Goal: Information Seeking & Learning: Learn about a topic

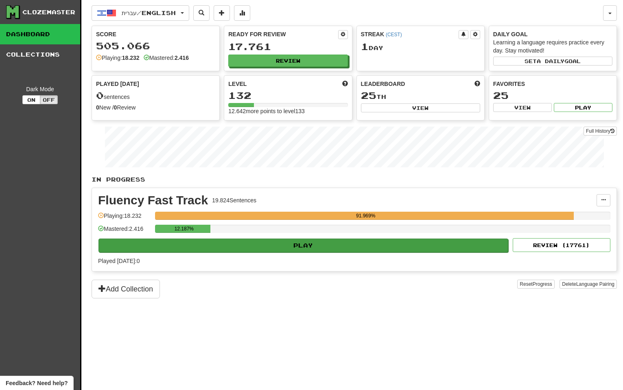
click at [376, 248] on button "Play" at bounding box center [303, 245] width 410 height 14
select select "**"
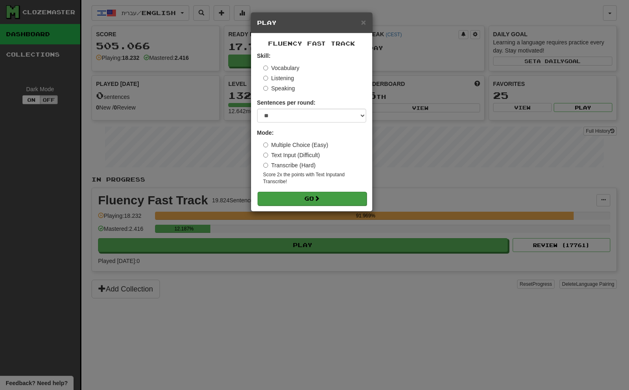
click at [333, 193] on button "Go" at bounding box center [312, 199] width 109 height 14
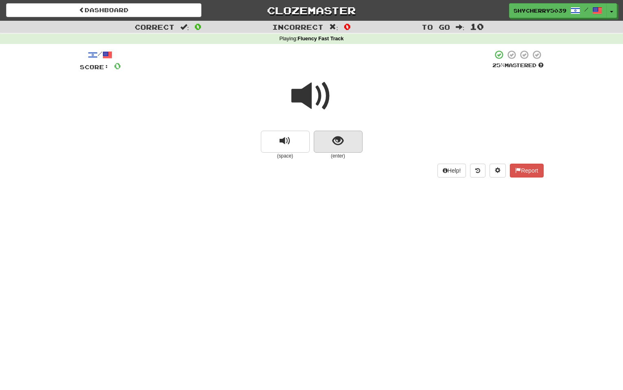
click at [340, 141] on span "show sentence" at bounding box center [338, 141] width 11 height 11
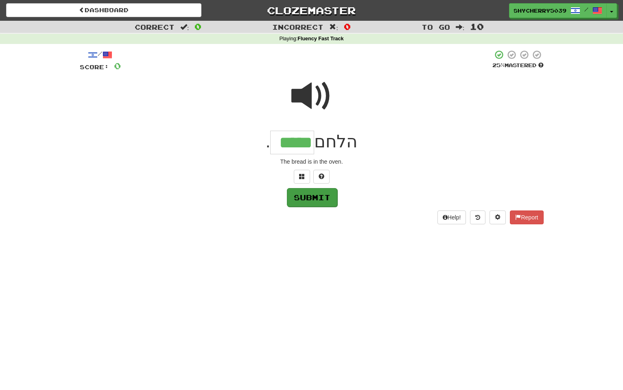
type input "*****"
click at [306, 199] on button "Submit" at bounding box center [312, 197] width 50 height 19
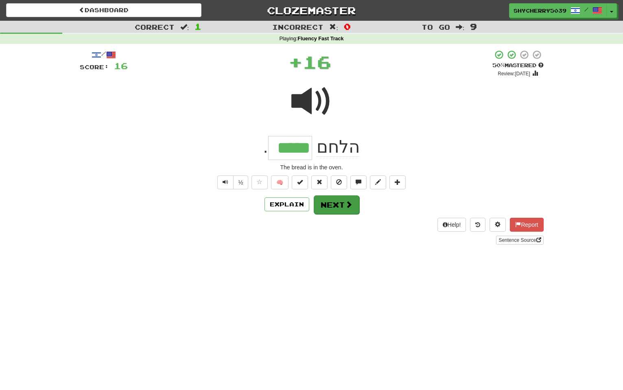
click at [325, 202] on button "Next" at bounding box center [337, 204] width 46 height 19
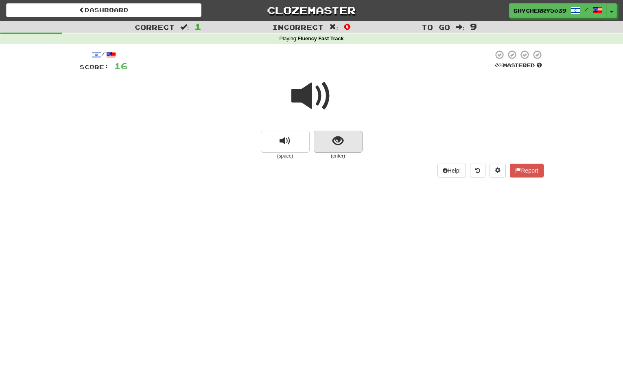
click at [347, 138] on button "show sentence" at bounding box center [338, 142] width 49 height 22
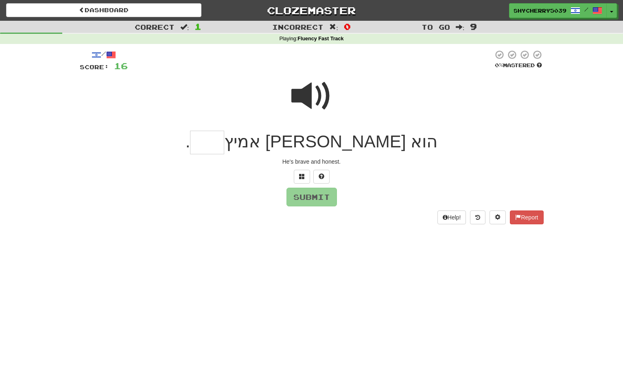
click at [302, 93] on span at bounding box center [311, 96] width 41 height 41
click at [224, 142] on input "text" at bounding box center [207, 143] width 34 height 24
type input "*****"
click at [319, 197] on button "Submit" at bounding box center [312, 197] width 50 height 19
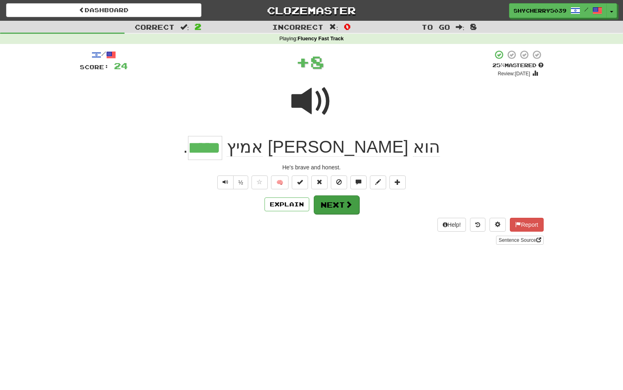
click at [333, 201] on button "Next" at bounding box center [337, 204] width 46 height 19
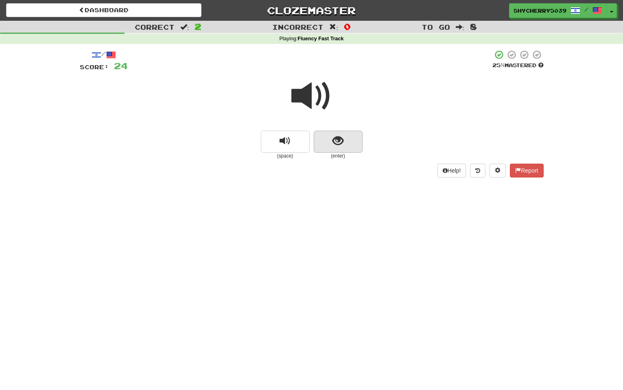
click at [325, 144] on button "show sentence" at bounding box center [338, 142] width 49 height 22
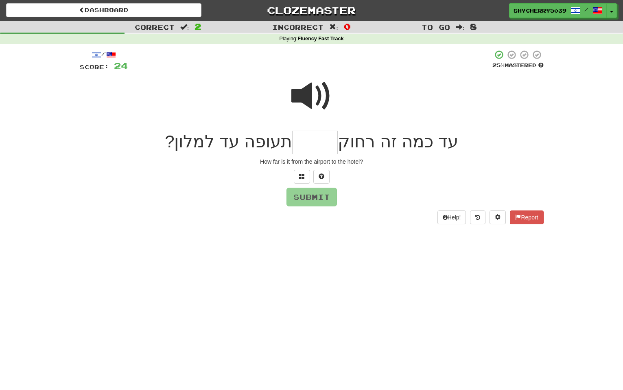
drag, startPoint x: 298, startPoint y: 88, endPoint x: 306, endPoint y: 105, distance: 18.4
click at [298, 89] on span at bounding box center [311, 96] width 41 height 41
click at [324, 144] on input "text" at bounding box center [315, 143] width 46 height 24
click at [291, 92] on span at bounding box center [311, 96] width 41 height 41
click at [314, 140] on input "text" at bounding box center [315, 143] width 46 height 24
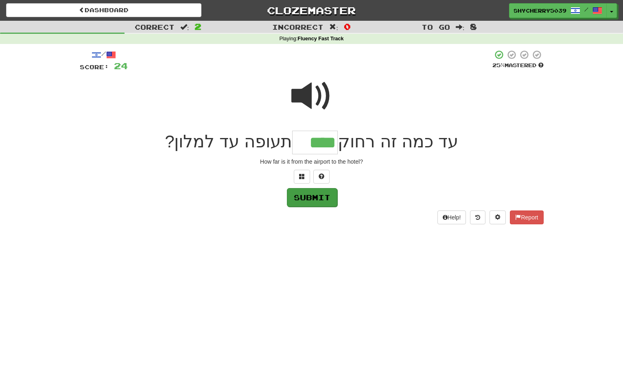
type input "****"
click at [300, 198] on button "Submit" at bounding box center [312, 197] width 50 height 19
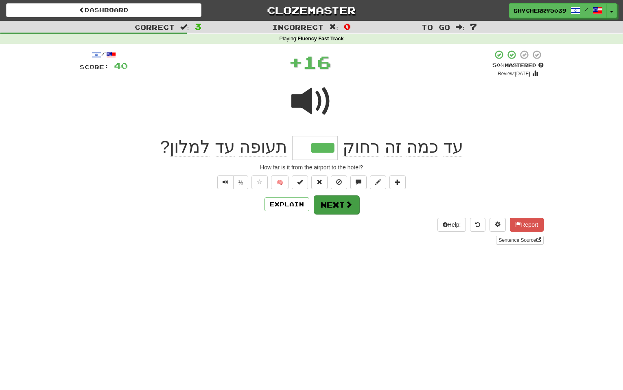
click at [329, 201] on button "Next" at bounding box center [337, 204] width 46 height 19
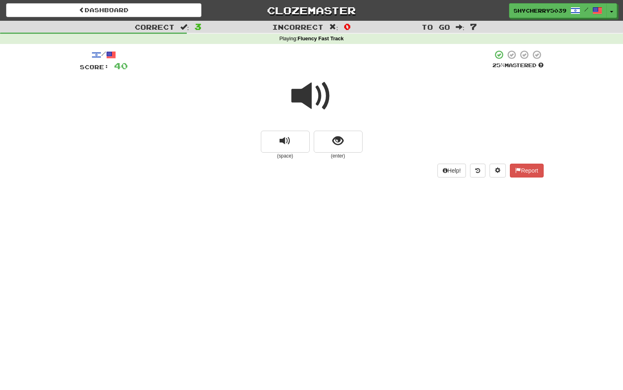
drag, startPoint x: 324, startPoint y: 142, endPoint x: 334, endPoint y: 155, distance: 16.0
click at [324, 143] on button "show sentence" at bounding box center [338, 142] width 49 height 22
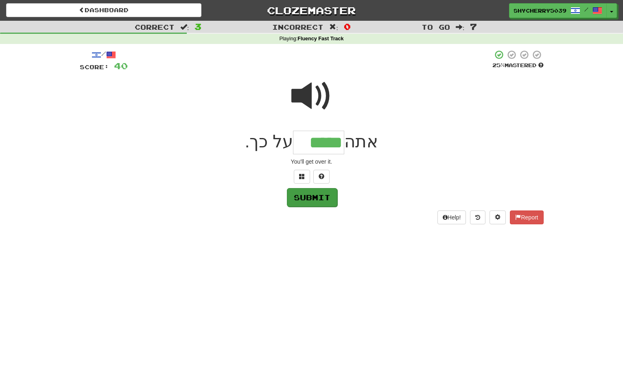
type input "*****"
click at [306, 194] on button "Submit" at bounding box center [312, 197] width 50 height 19
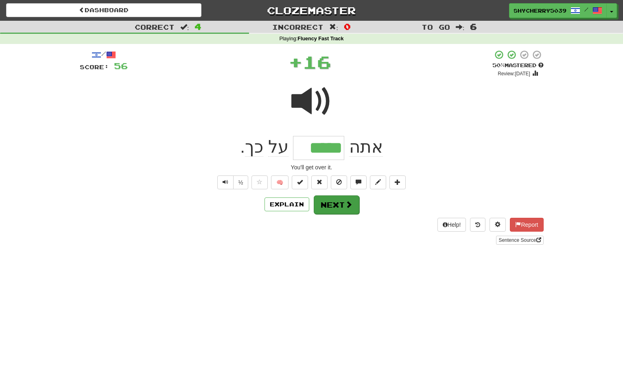
click at [322, 200] on button "Next" at bounding box center [337, 204] width 46 height 19
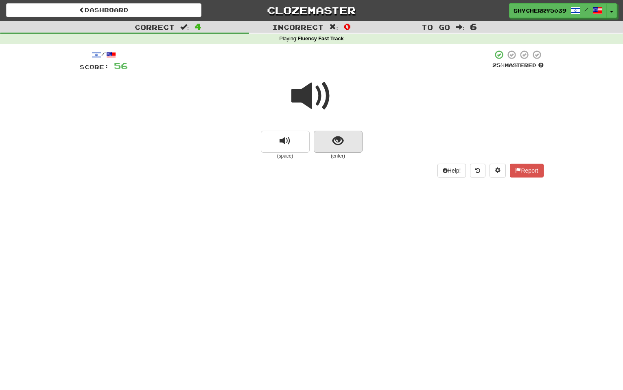
click at [336, 144] on span "show sentence" at bounding box center [338, 141] width 11 height 11
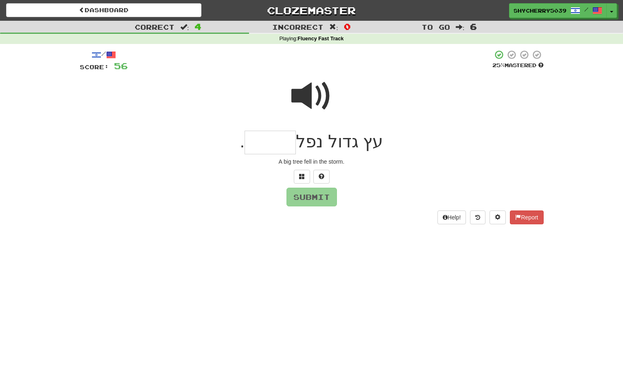
click at [307, 98] on span at bounding box center [311, 96] width 41 height 41
click at [292, 142] on input "text" at bounding box center [270, 143] width 51 height 24
type input "*****"
click at [308, 201] on button "Submit" at bounding box center [312, 197] width 50 height 19
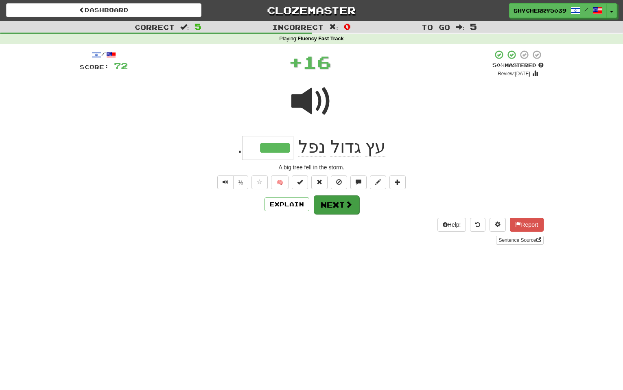
click at [338, 200] on button "Next" at bounding box center [337, 204] width 46 height 19
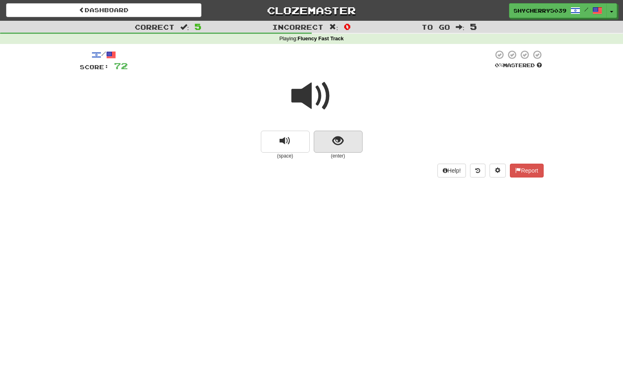
click at [341, 144] on span "show sentence" at bounding box center [338, 141] width 11 height 11
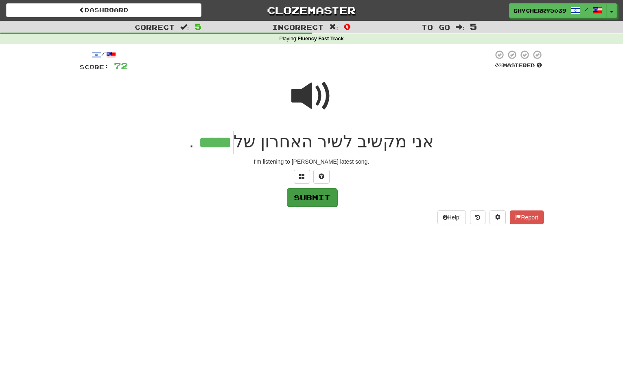
type input "*****"
click at [301, 194] on button "Submit" at bounding box center [312, 197] width 50 height 19
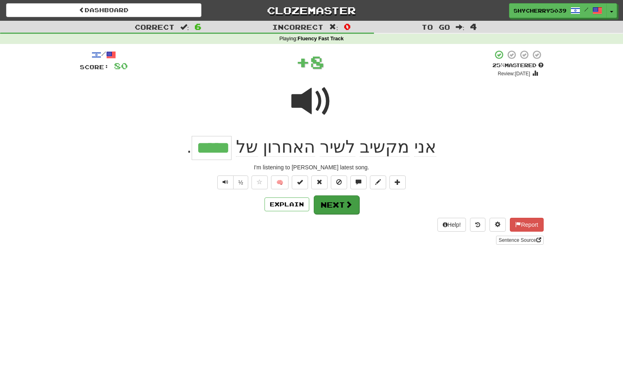
click at [317, 199] on button "Next" at bounding box center [337, 204] width 46 height 19
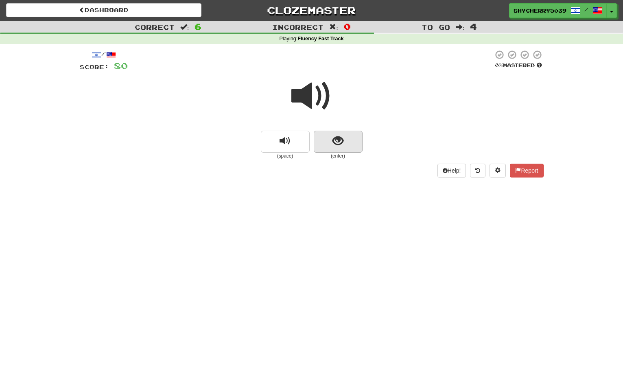
click at [333, 142] on span "show sentence" at bounding box center [338, 141] width 11 height 11
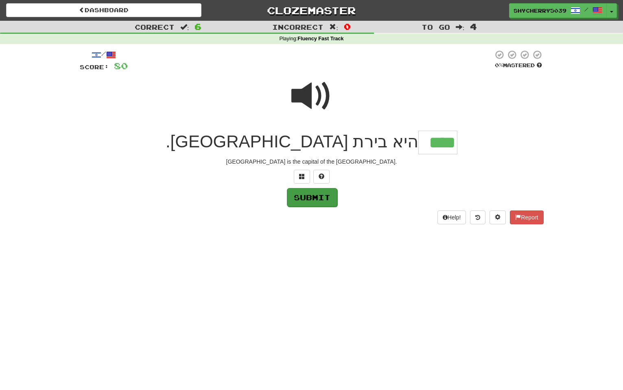
type input "****"
click at [299, 194] on button "Submit" at bounding box center [312, 197] width 50 height 19
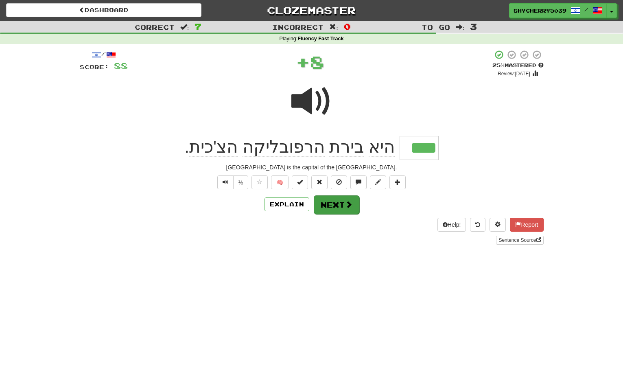
click at [326, 202] on button "Next" at bounding box center [337, 204] width 46 height 19
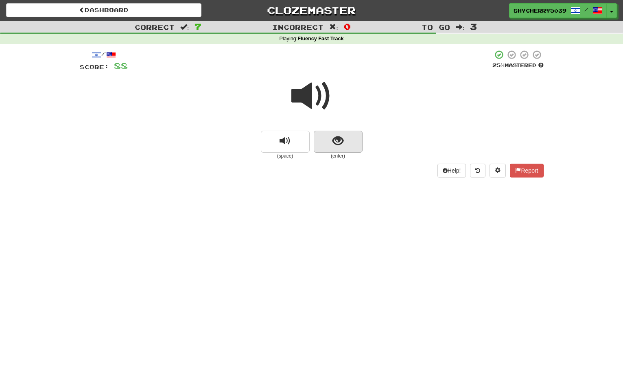
click at [340, 148] on button "show sentence" at bounding box center [338, 142] width 49 height 22
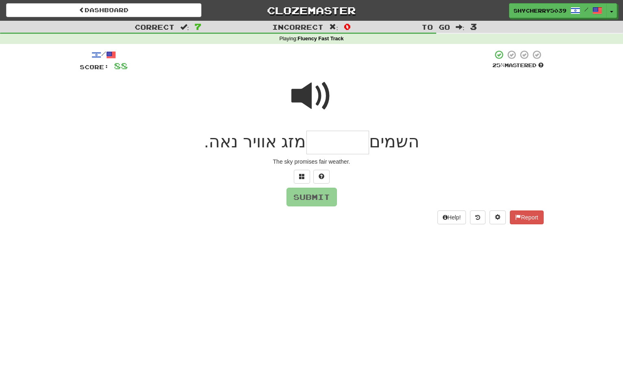
click at [301, 92] on span at bounding box center [311, 96] width 41 height 41
click at [346, 142] on input "text" at bounding box center [337, 143] width 63 height 24
type input "*******"
click at [303, 200] on button "Submit" at bounding box center [312, 197] width 50 height 19
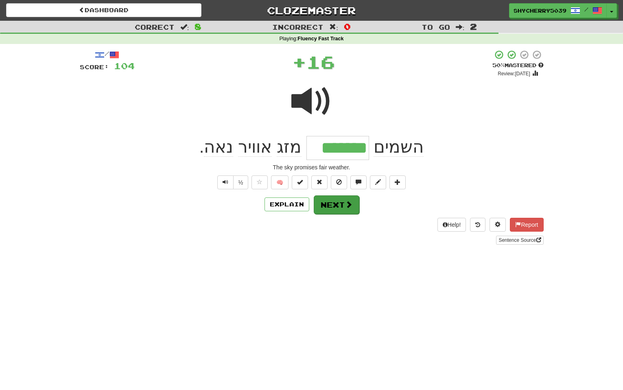
click at [331, 201] on button "Next" at bounding box center [337, 204] width 46 height 19
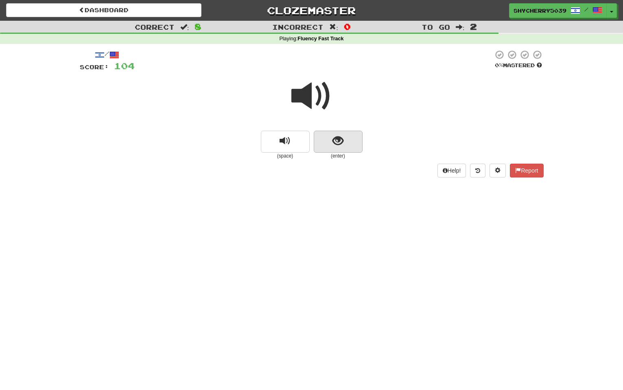
click at [333, 146] on button "show sentence" at bounding box center [338, 142] width 49 height 22
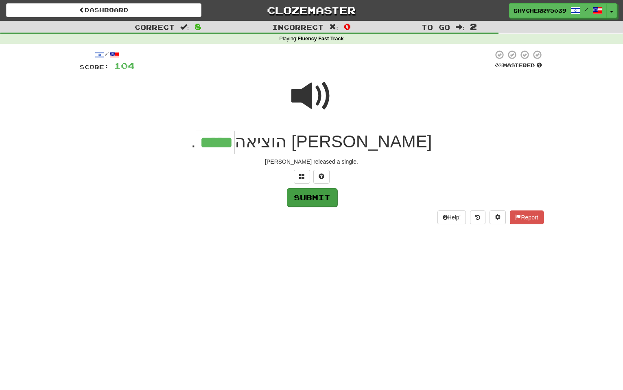
type input "*****"
click at [308, 197] on button "Submit" at bounding box center [312, 197] width 50 height 19
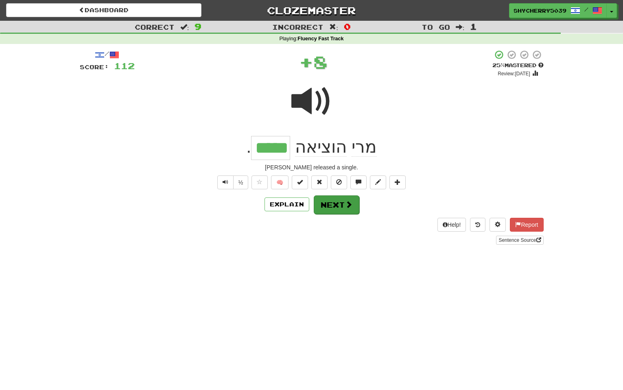
click at [328, 201] on button "Next" at bounding box center [337, 204] width 46 height 19
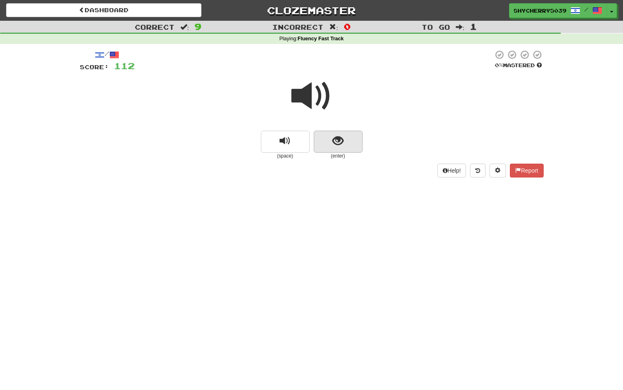
click at [329, 144] on button "show sentence" at bounding box center [338, 142] width 49 height 22
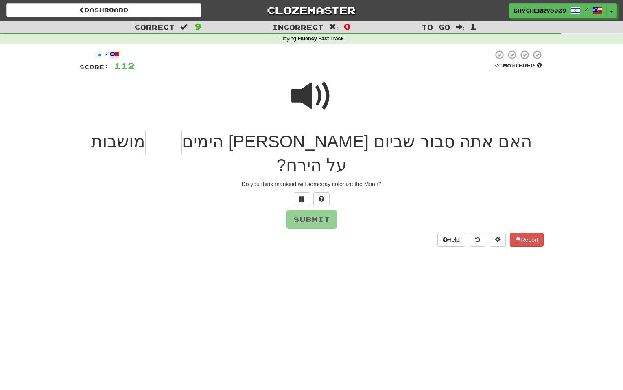
click at [310, 96] on span at bounding box center [311, 96] width 41 height 41
click at [182, 140] on input "text" at bounding box center [163, 143] width 37 height 24
type input "*****"
click at [307, 210] on button "Submit" at bounding box center [312, 219] width 50 height 19
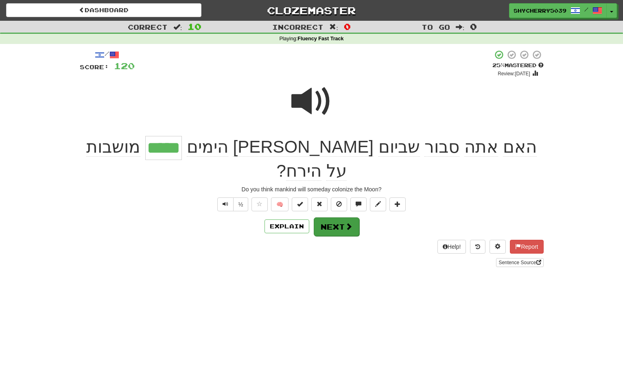
click at [324, 217] on button "Next" at bounding box center [337, 226] width 46 height 19
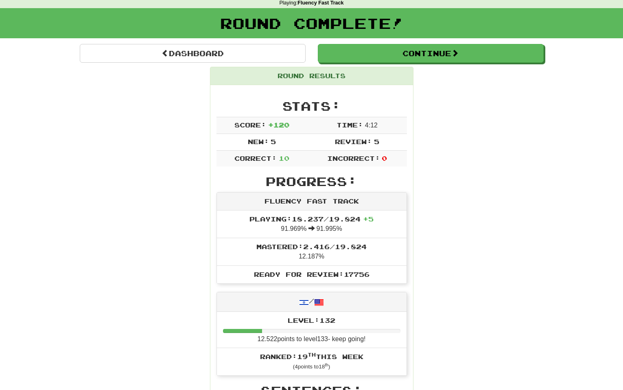
scroll to position [37, 0]
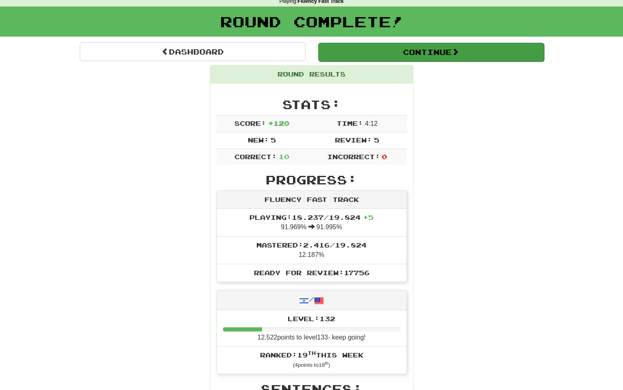
click at [383, 55] on button "Continue" at bounding box center [431, 52] width 226 height 19
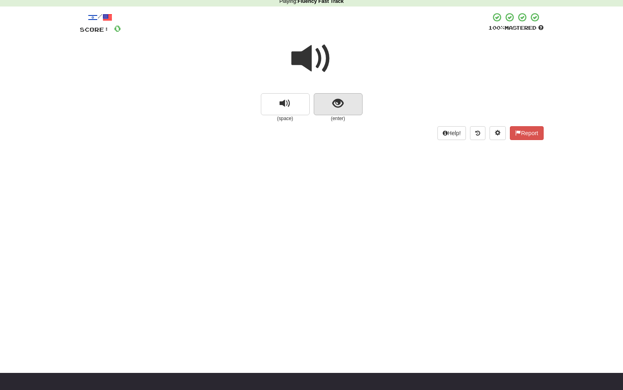
click at [347, 96] on button "show sentence" at bounding box center [338, 104] width 49 height 22
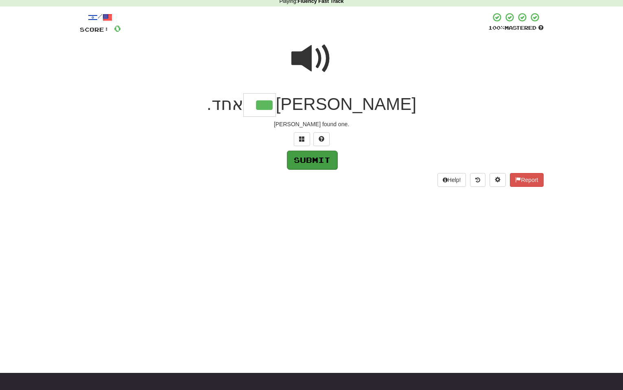
type input "***"
click at [300, 160] on button "Submit" at bounding box center [312, 160] width 50 height 19
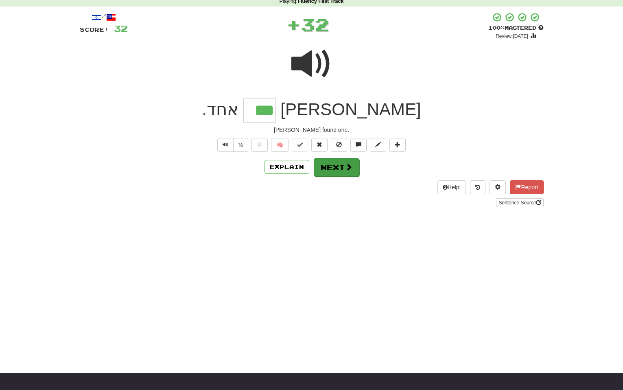
click at [339, 167] on button "Next" at bounding box center [337, 167] width 46 height 19
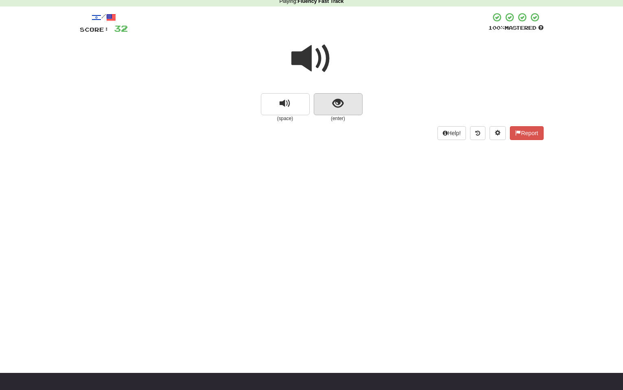
click at [325, 107] on button "show sentence" at bounding box center [338, 104] width 49 height 22
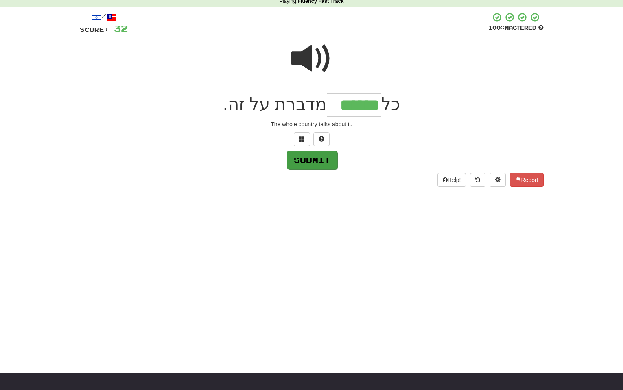
type input "******"
click at [307, 163] on button "Submit" at bounding box center [312, 160] width 50 height 19
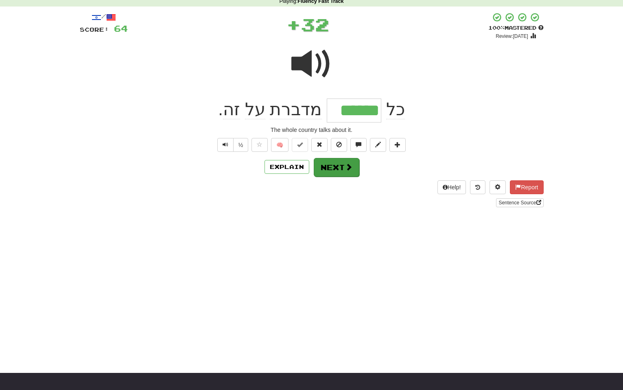
click at [324, 168] on button "Next" at bounding box center [337, 167] width 46 height 19
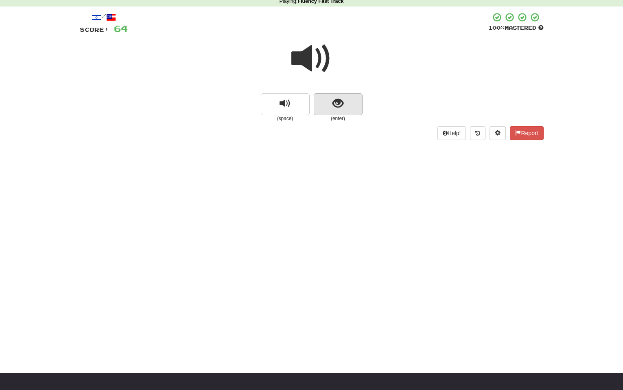
click at [328, 106] on button "show sentence" at bounding box center [338, 104] width 49 height 22
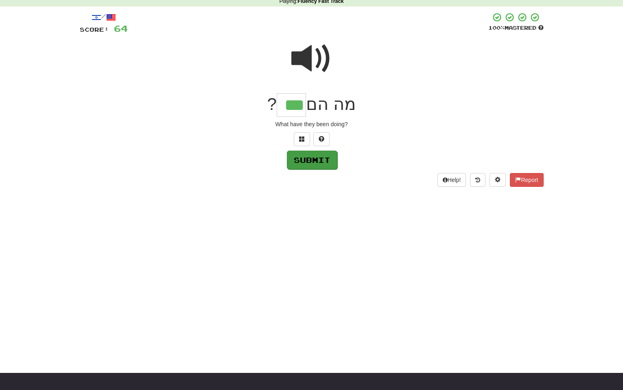
type input "***"
click at [312, 157] on button "Submit" at bounding box center [312, 160] width 50 height 19
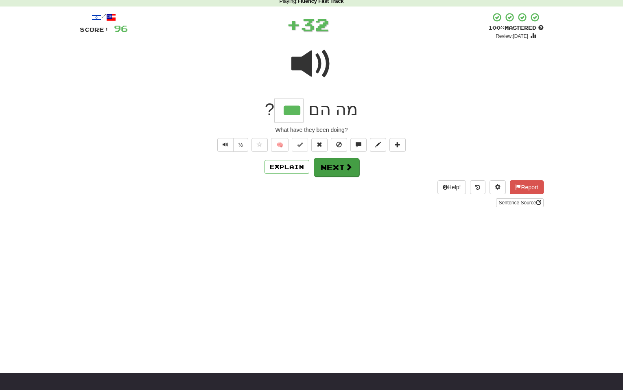
click at [330, 164] on button "Next" at bounding box center [337, 167] width 46 height 19
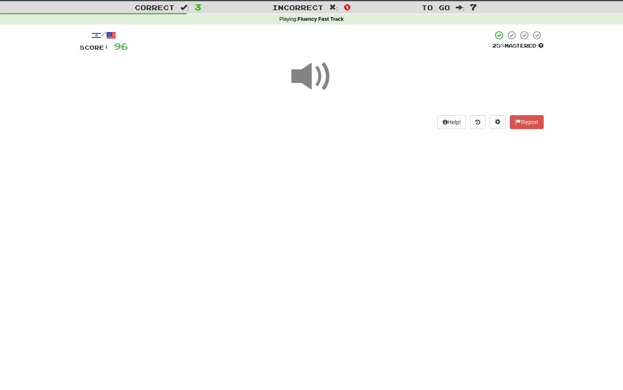
scroll to position [9, 0]
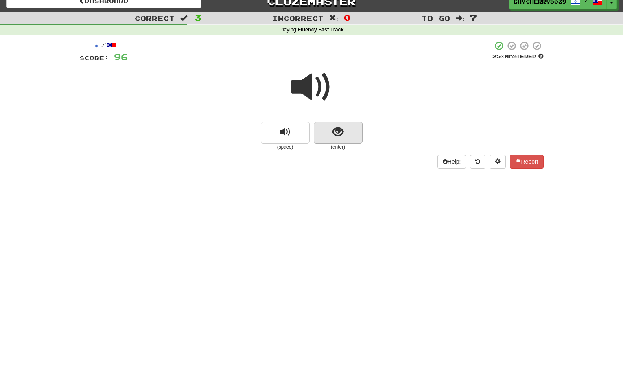
click at [334, 127] on span "show sentence" at bounding box center [338, 132] width 11 height 11
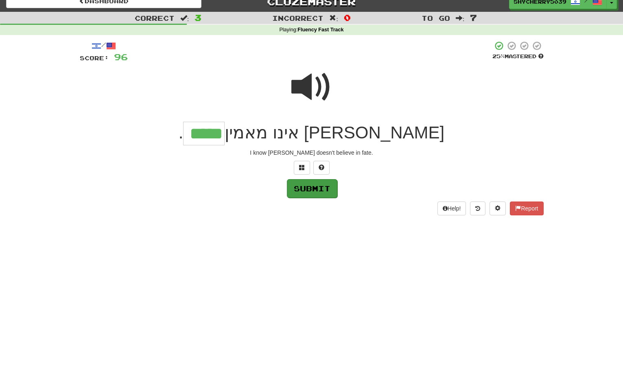
type input "*****"
click at [315, 188] on button "Submit" at bounding box center [312, 188] width 50 height 19
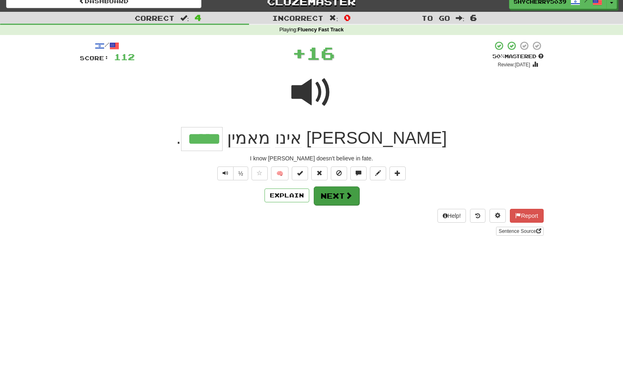
click at [327, 194] on button "Next" at bounding box center [337, 195] width 46 height 19
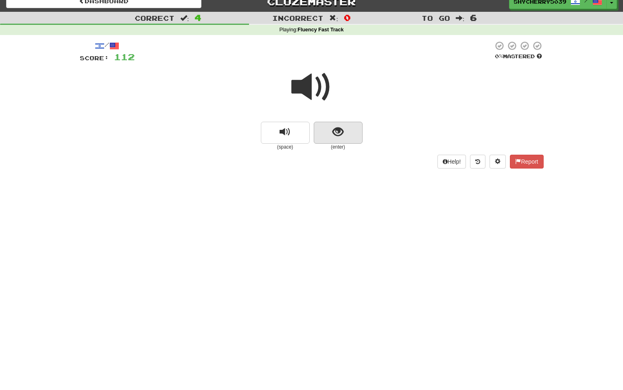
click at [324, 129] on button "show sentence" at bounding box center [338, 133] width 49 height 22
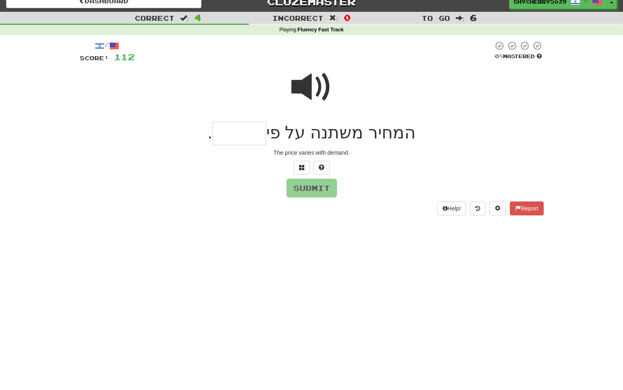
click at [298, 81] on span at bounding box center [311, 87] width 41 height 41
click at [258, 134] on input "text" at bounding box center [239, 134] width 54 height 24
type input "******"
click at [299, 187] on button "Submit" at bounding box center [312, 188] width 50 height 19
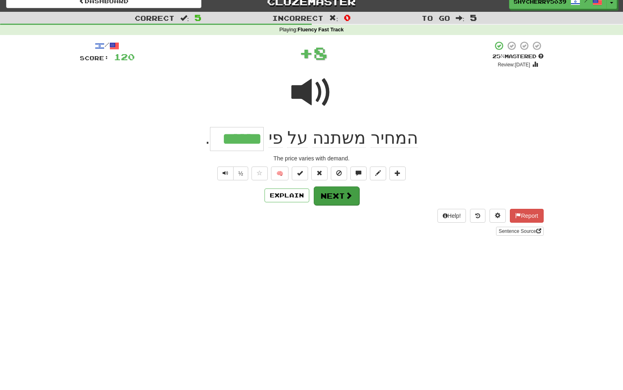
click at [319, 193] on button "Next" at bounding box center [337, 195] width 46 height 19
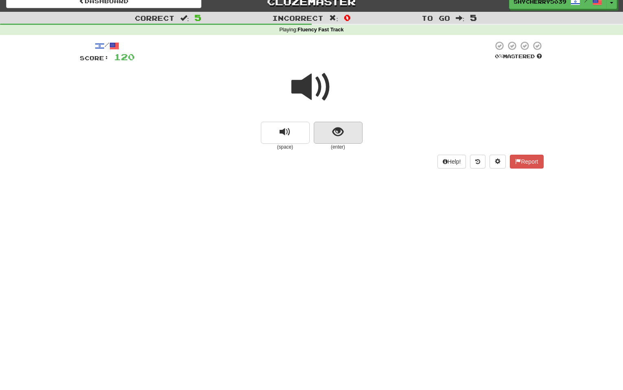
click at [326, 136] on button "show sentence" at bounding box center [338, 133] width 49 height 22
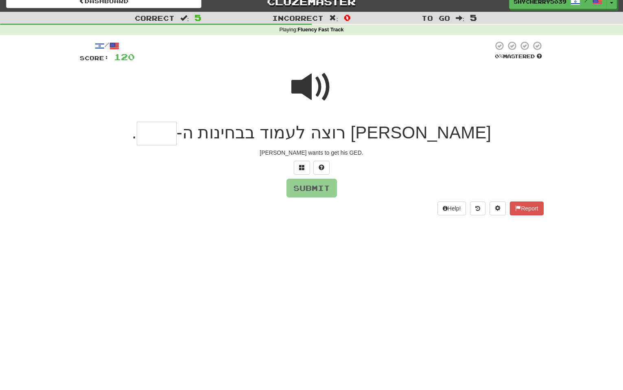
type input "*"
type input "***"
click at [310, 185] on button "Submit" at bounding box center [312, 188] width 50 height 19
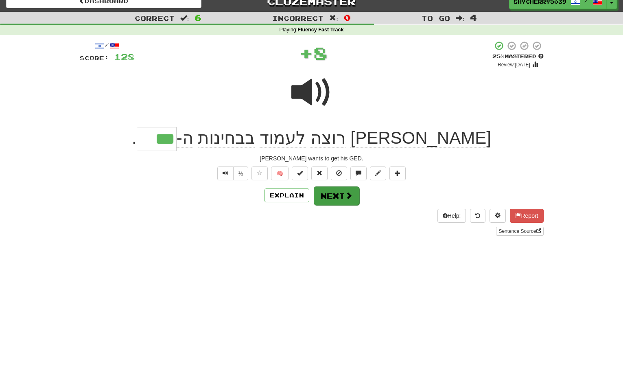
click at [322, 191] on button "Next" at bounding box center [337, 195] width 46 height 19
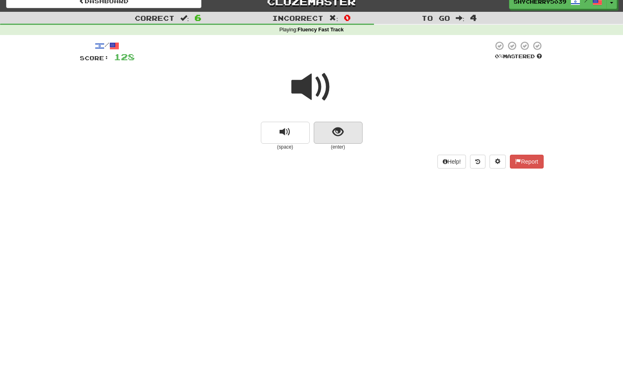
click at [343, 131] on button "show sentence" at bounding box center [338, 133] width 49 height 22
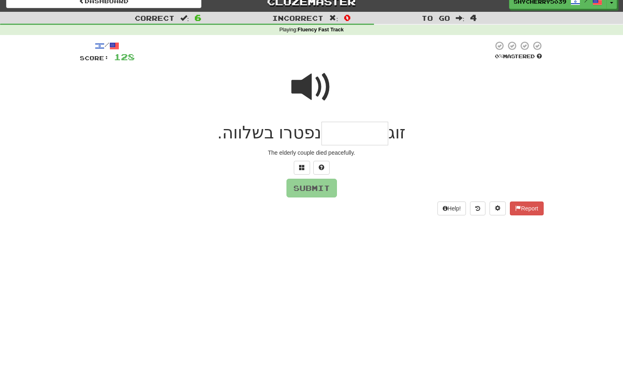
drag, startPoint x: 295, startPoint y: 85, endPoint x: 313, endPoint y: 102, distance: 25.6
click at [295, 85] on span at bounding box center [311, 87] width 41 height 41
drag, startPoint x: 368, startPoint y: 132, endPoint x: 326, endPoint y: 138, distance: 42.0
click at [368, 132] on input "text" at bounding box center [355, 134] width 67 height 24
type input "*******"
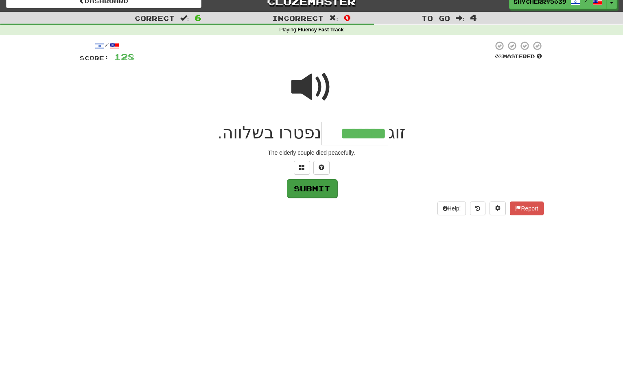
click at [307, 187] on button "Submit" at bounding box center [312, 188] width 50 height 19
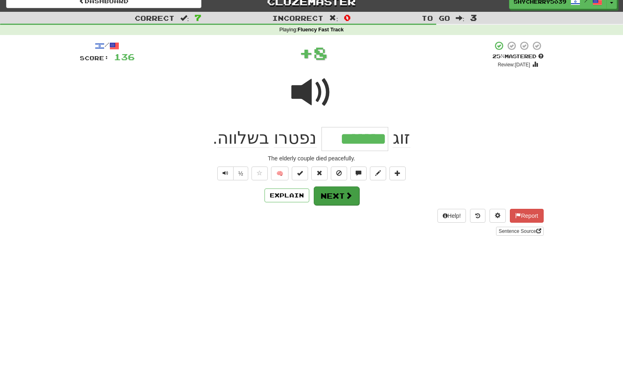
click at [316, 193] on button "Next" at bounding box center [337, 195] width 46 height 19
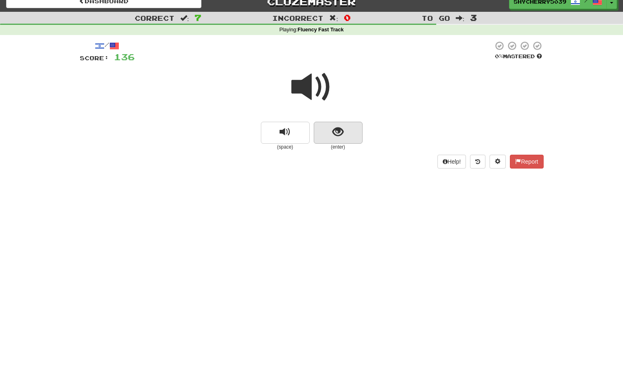
click at [328, 133] on button "show sentence" at bounding box center [338, 133] width 49 height 22
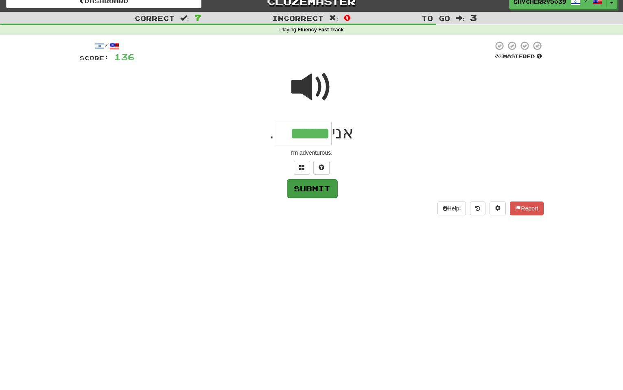
type input "******"
click at [297, 187] on button "Submit" at bounding box center [312, 188] width 50 height 19
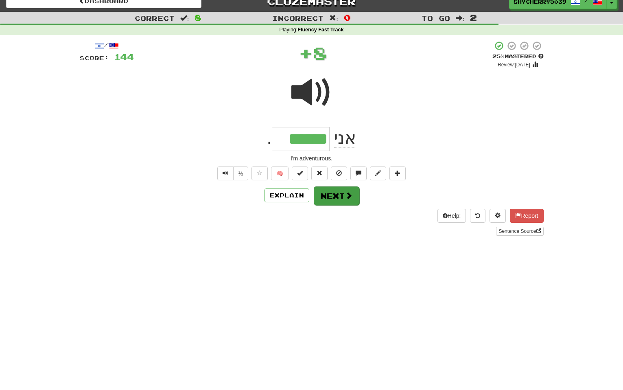
click at [342, 196] on button "Next" at bounding box center [337, 195] width 46 height 19
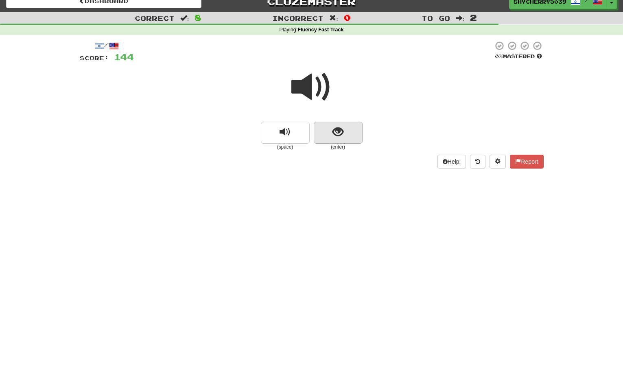
click at [332, 131] on button "show sentence" at bounding box center [338, 133] width 49 height 22
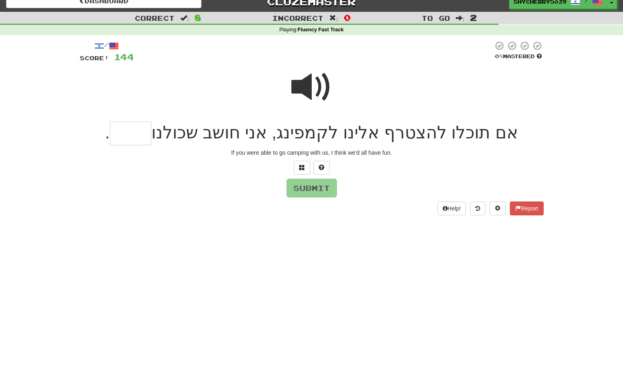
click at [293, 85] on span at bounding box center [311, 87] width 41 height 41
click at [151, 134] on input "text" at bounding box center [131, 134] width 42 height 24
type input "*****"
click at [304, 189] on button "Submit" at bounding box center [312, 188] width 50 height 19
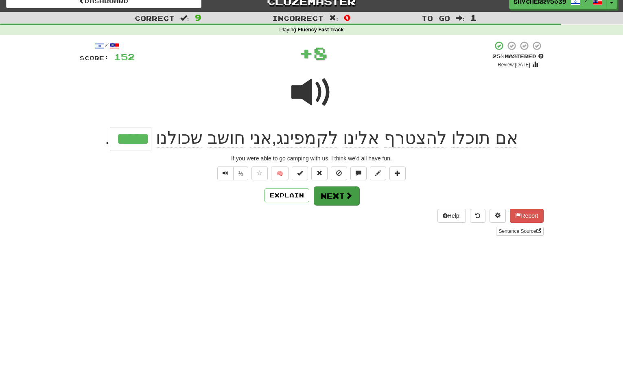
click at [322, 194] on button "Next" at bounding box center [337, 195] width 46 height 19
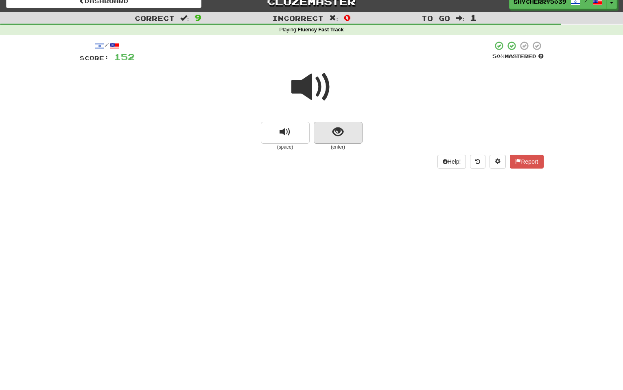
click at [354, 126] on button "show sentence" at bounding box center [338, 133] width 49 height 22
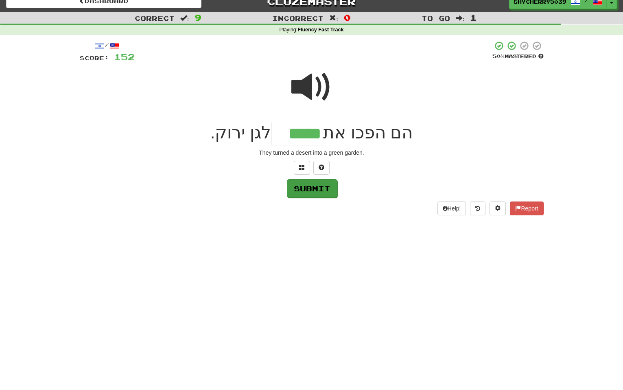
type input "*****"
click at [324, 185] on button "Submit" at bounding box center [312, 188] width 50 height 19
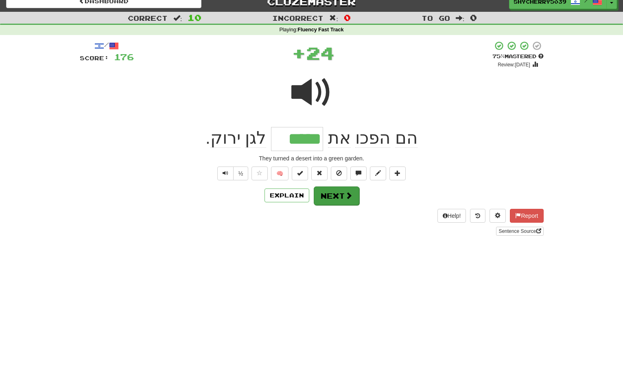
click at [326, 191] on button "Next" at bounding box center [337, 195] width 46 height 19
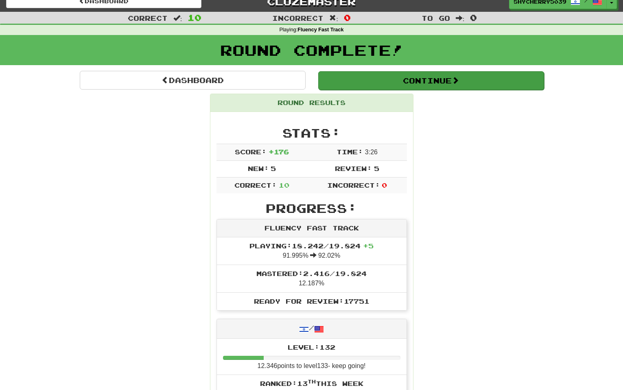
click at [402, 81] on button "Continue" at bounding box center [431, 80] width 226 height 19
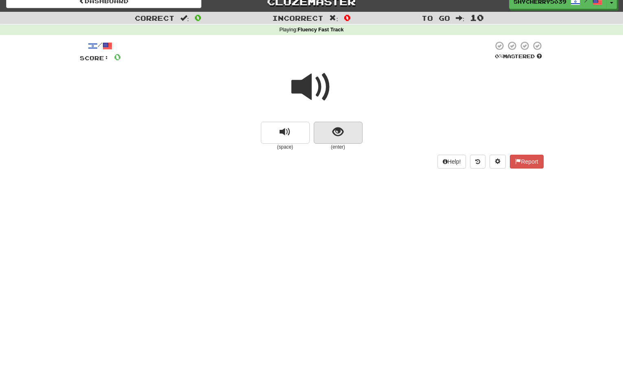
click at [333, 138] on button "show sentence" at bounding box center [338, 133] width 49 height 22
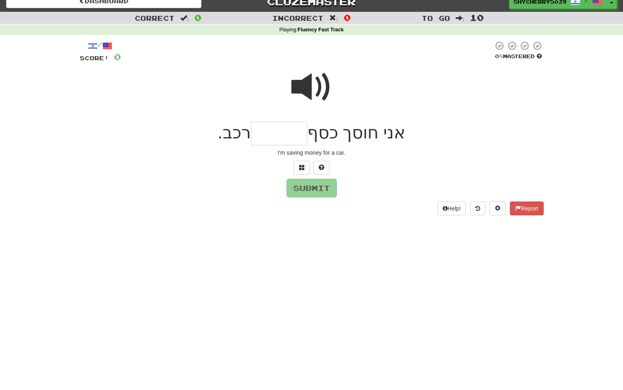
click at [309, 85] on span at bounding box center [311, 87] width 41 height 41
click at [300, 135] on input "text" at bounding box center [279, 134] width 56 height 24
type input "******"
click at [309, 193] on button "Submit" at bounding box center [312, 188] width 50 height 19
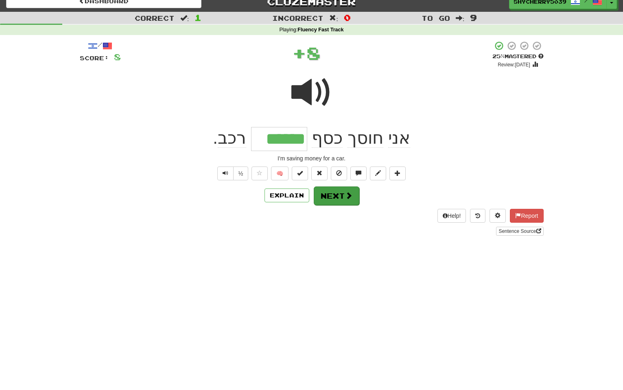
click at [327, 195] on button "Next" at bounding box center [337, 195] width 46 height 19
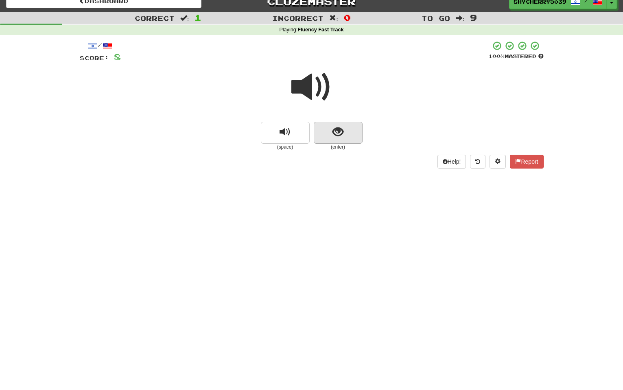
click at [332, 133] on button "show sentence" at bounding box center [338, 133] width 49 height 22
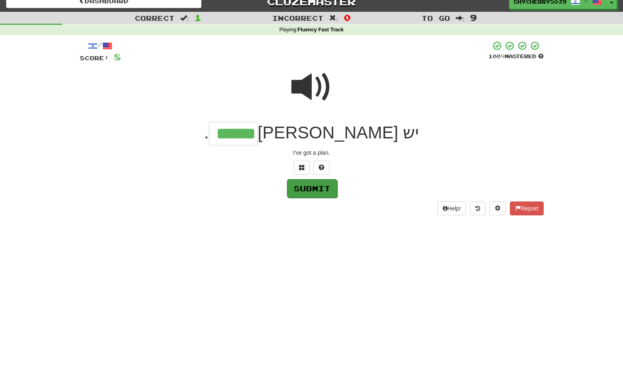
type input "******"
click at [291, 193] on button "Submit" at bounding box center [312, 188] width 50 height 19
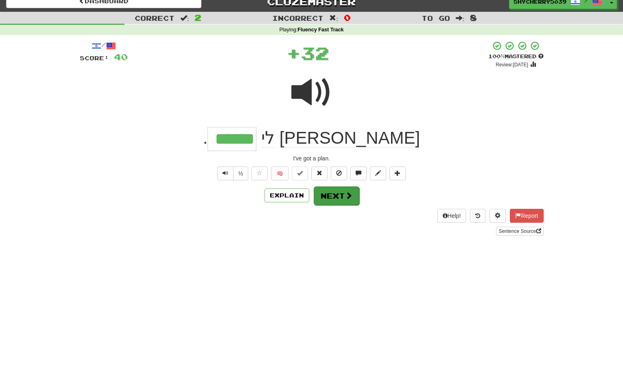
click at [329, 195] on button "Next" at bounding box center [337, 195] width 46 height 19
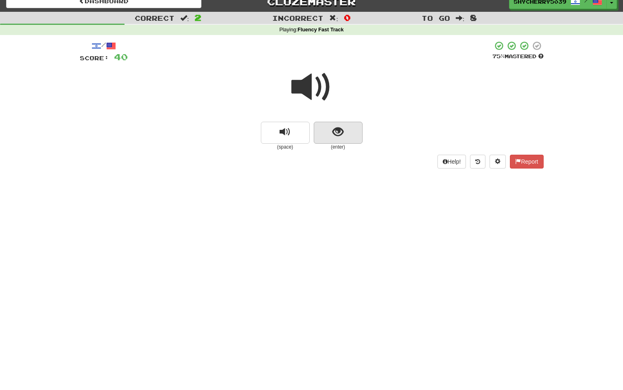
click at [333, 136] on span "show sentence" at bounding box center [338, 132] width 11 height 11
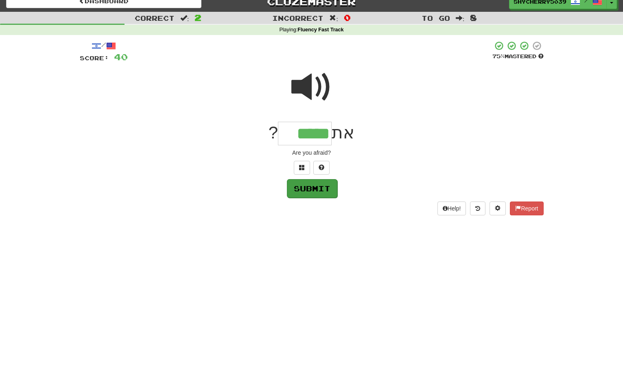
type input "*****"
click at [315, 188] on button "Submit" at bounding box center [312, 188] width 50 height 19
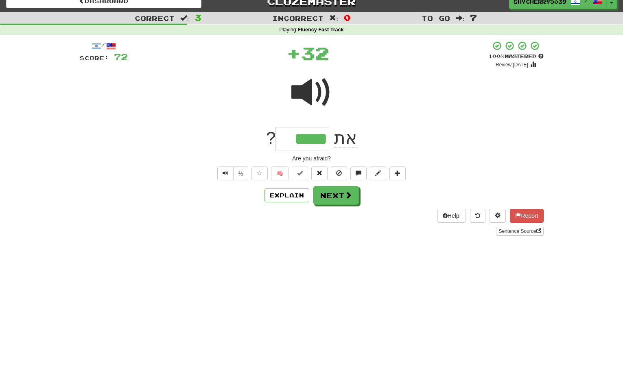
drag, startPoint x: 315, startPoint y: 188, endPoint x: 318, endPoint y: 192, distance: 4.3
click at [316, 190] on button "Next" at bounding box center [336, 195] width 46 height 19
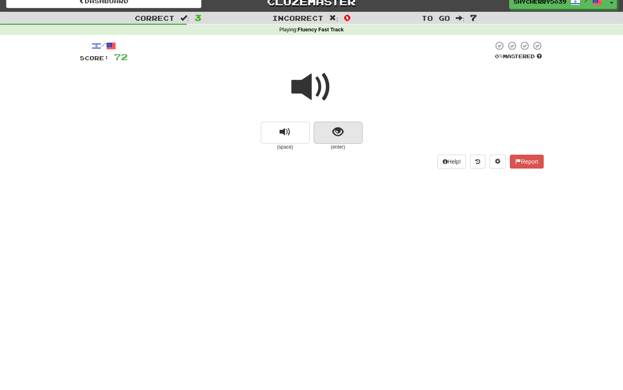
click at [326, 137] on button "show sentence" at bounding box center [338, 133] width 49 height 22
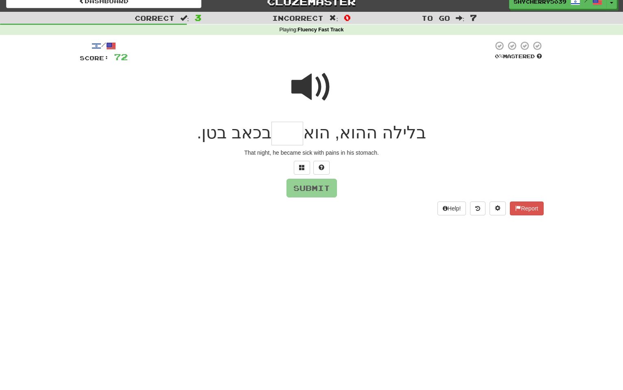
click at [311, 85] on span at bounding box center [311, 87] width 41 height 41
click at [289, 133] on input "text" at bounding box center [287, 134] width 32 height 24
type input "***"
click at [323, 191] on button "Submit" at bounding box center [312, 188] width 50 height 19
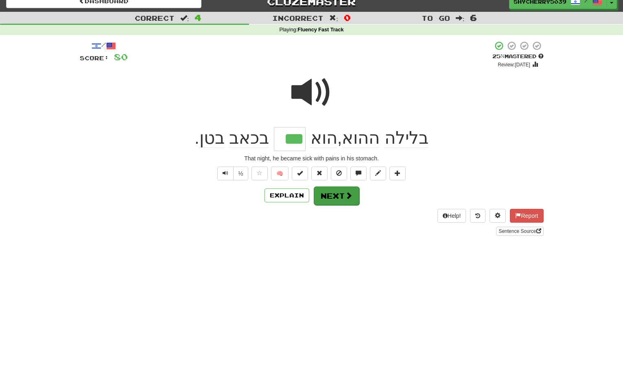
click at [323, 191] on button "Next" at bounding box center [337, 195] width 46 height 19
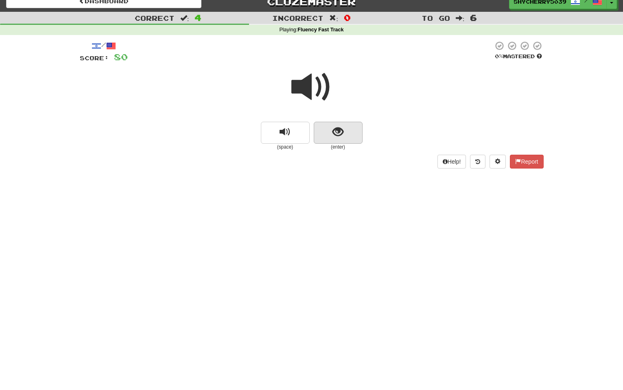
click at [330, 135] on button "show sentence" at bounding box center [338, 133] width 49 height 22
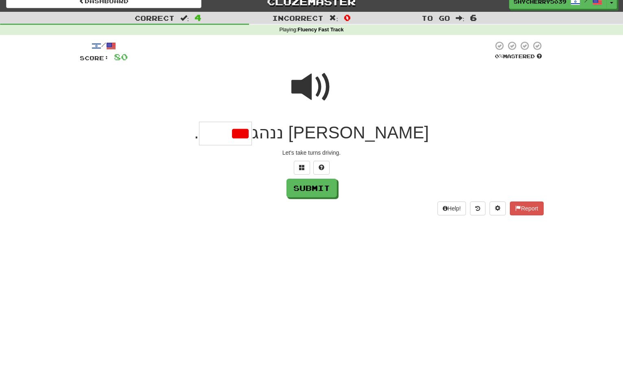
click at [292, 89] on span at bounding box center [311, 87] width 41 height 41
drag, startPoint x: 287, startPoint y: 133, endPoint x: 275, endPoint y: 134, distance: 12.2
click at [252, 134] on input "***" at bounding box center [225, 134] width 53 height 24
type input "******"
click at [312, 184] on button "Submit" at bounding box center [312, 188] width 50 height 19
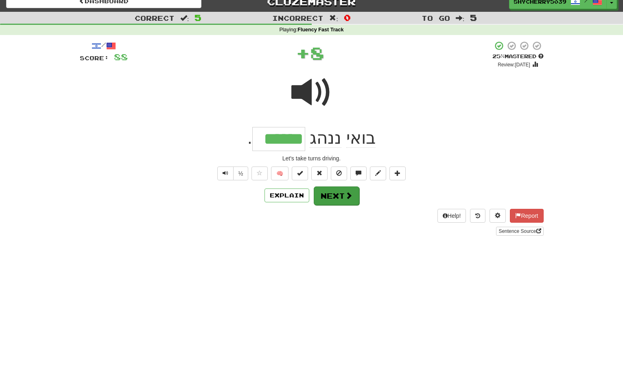
click at [323, 192] on button "Next" at bounding box center [337, 195] width 46 height 19
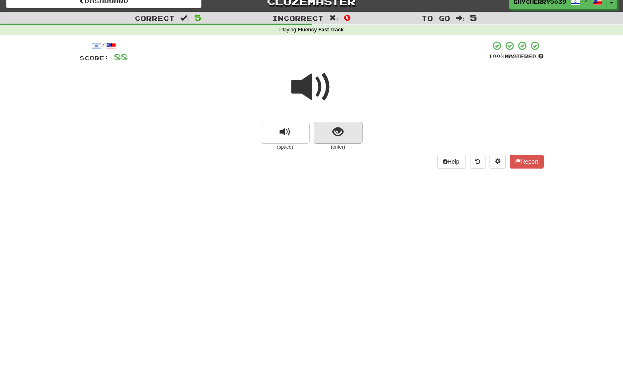
click at [323, 131] on button "show sentence" at bounding box center [338, 133] width 49 height 22
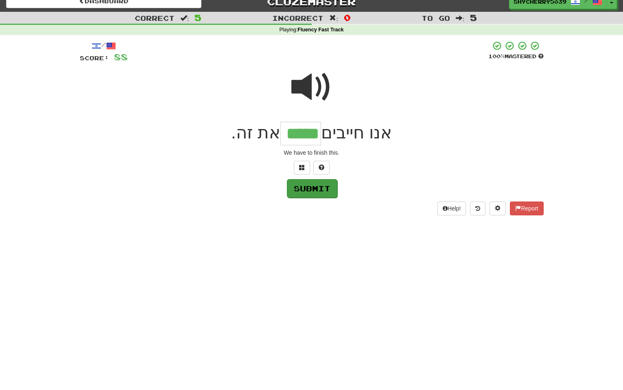
type input "*****"
click at [300, 184] on button "Submit" at bounding box center [312, 188] width 50 height 19
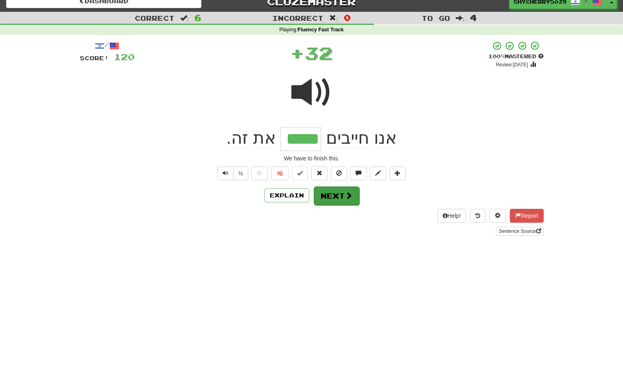
click at [330, 192] on button "Next" at bounding box center [337, 195] width 46 height 19
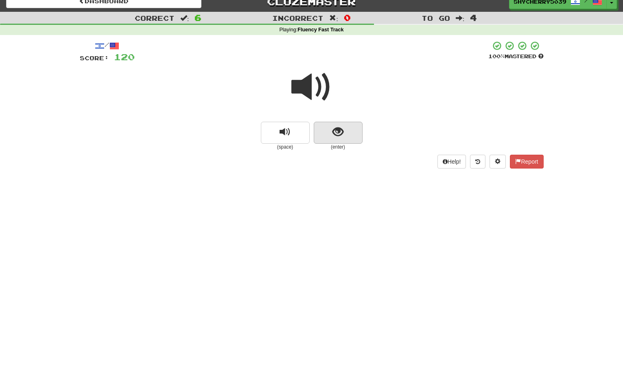
click at [339, 127] on span "show sentence" at bounding box center [338, 132] width 11 height 11
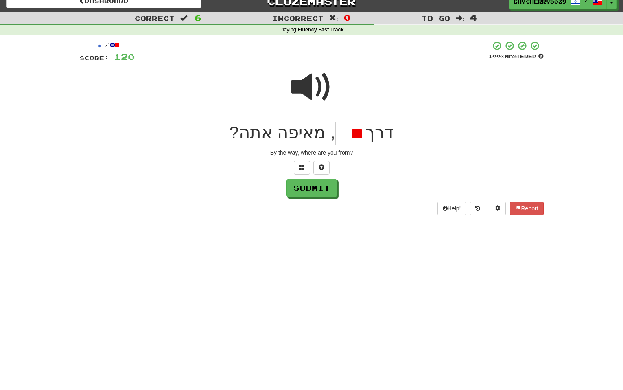
type input "*"
drag, startPoint x: 304, startPoint y: 83, endPoint x: 304, endPoint y: 93, distance: 10.2
click at [304, 84] on span at bounding box center [311, 87] width 41 height 41
click at [344, 134] on input "text" at bounding box center [350, 134] width 30 height 24
type input "*"
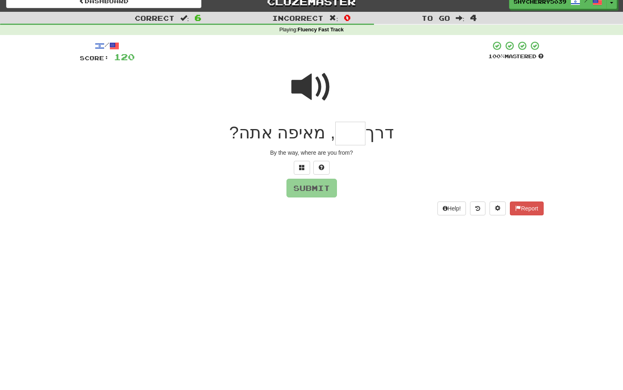
type input "*"
type input "***"
click at [297, 190] on button "Submit" at bounding box center [312, 188] width 50 height 19
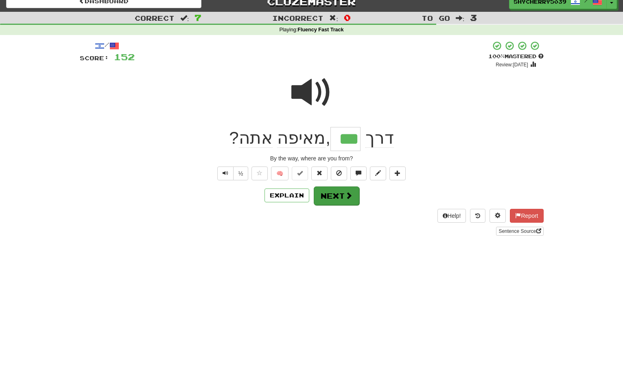
click at [325, 192] on button "Next" at bounding box center [337, 195] width 46 height 19
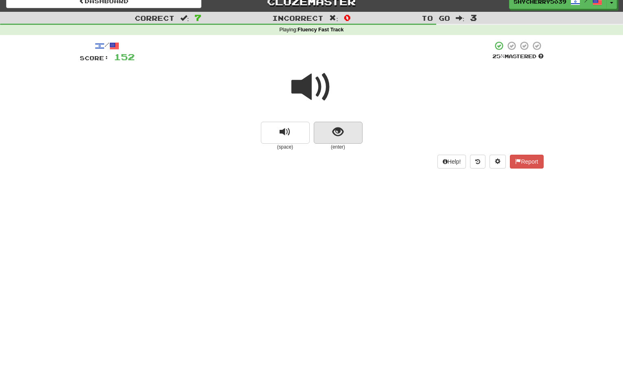
click at [327, 134] on button "show sentence" at bounding box center [338, 133] width 49 height 22
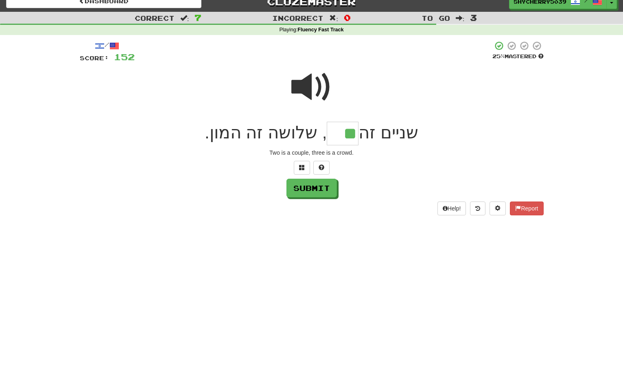
click at [299, 88] on span at bounding box center [311, 87] width 41 height 41
click at [327, 137] on input "**" at bounding box center [343, 134] width 32 height 24
click at [305, 195] on button "Submit" at bounding box center [312, 188] width 50 height 19
click at [307, 190] on button "Submit" at bounding box center [312, 188] width 50 height 19
type input "***"
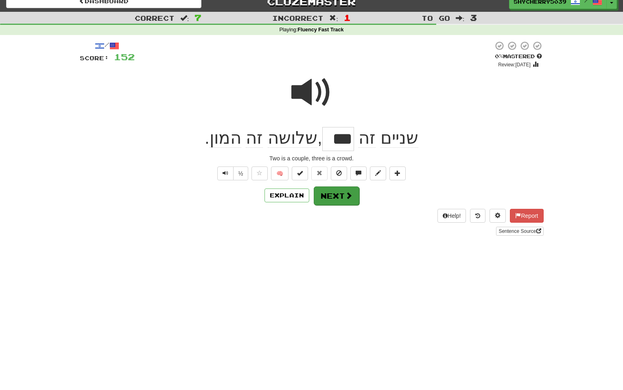
click at [328, 195] on button "Next" at bounding box center [337, 195] width 46 height 19
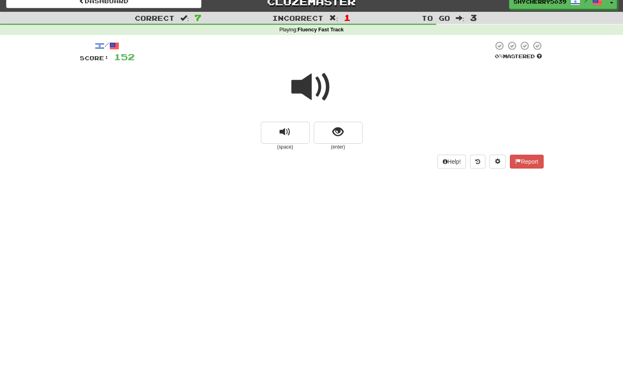
click at [332, 129] on button "show sentence" at bounding box center [338, 133] width 49 height 22
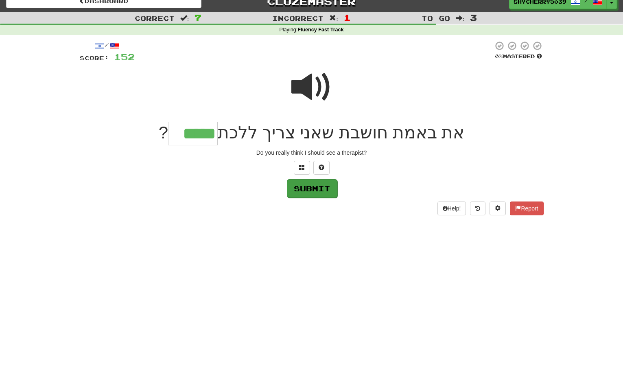
type input "*****"
click at [313, 187] on button "Submit" at bounding box center [312, 188] width 50 height 19
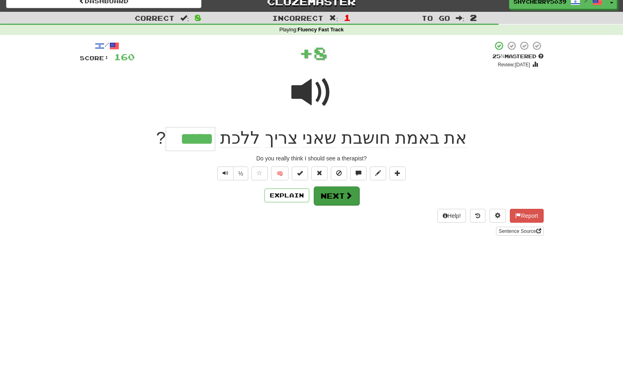
click at [318, 188] on button "Next" at bounding box center [337, 195] width 46 height 19
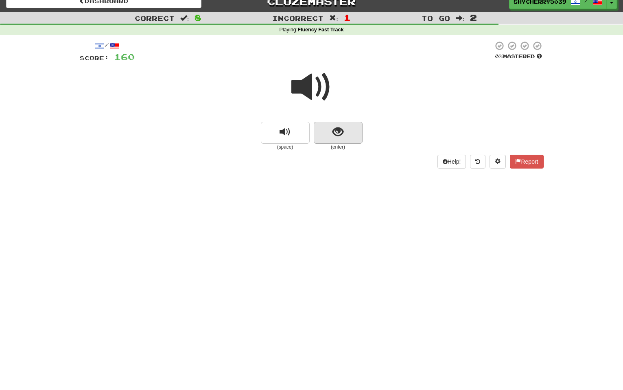
click at [335, 139] on button "show sentence" at bounding box center [338, 133] width 49 height 22
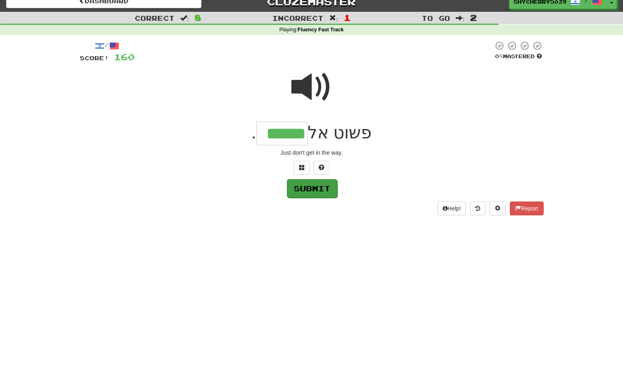
type input "******"
click at [300, 188] on button "Submit" at bounding box center [312, 188] width 50 height 19
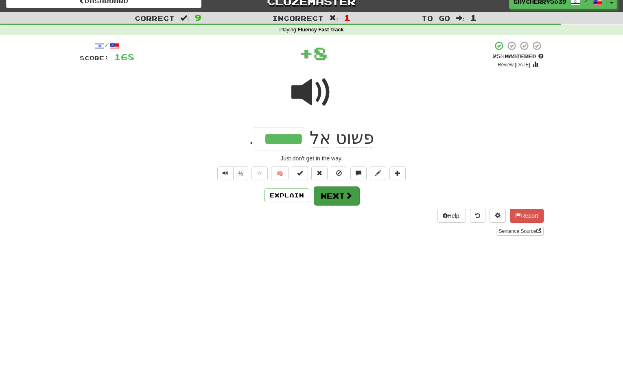
click at [318, 189] on button "Next" at bounding box center [337, 195] width 46 height 19
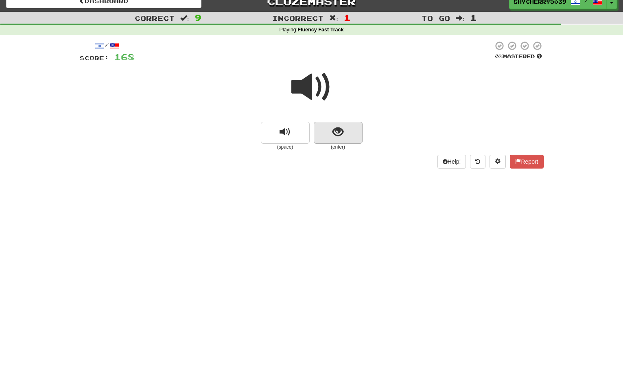
click at [332, 134] on button "show sentence" at bounding box center [338, 133] width 49 height 22
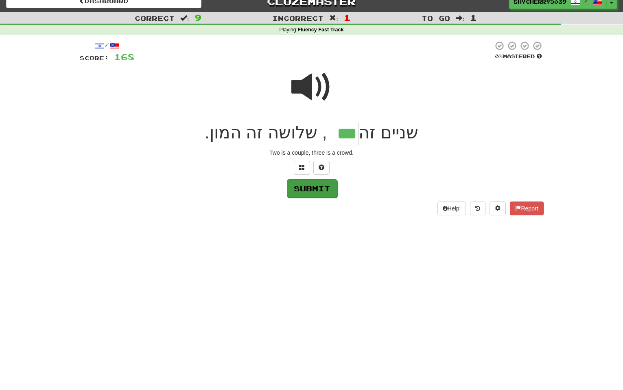
type input "***"
click at [306, 187] on button "Submit" at bounding box center [312, 188] width 50 height 19
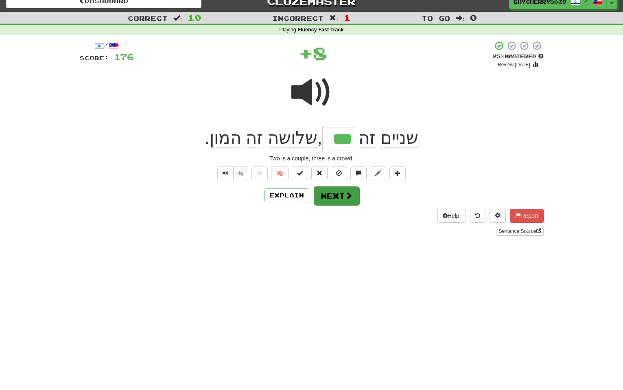
click at [316, 190] on button "Next" at bounding box center [337, 195] width 46 height 19
